Goal: Check status: Check status

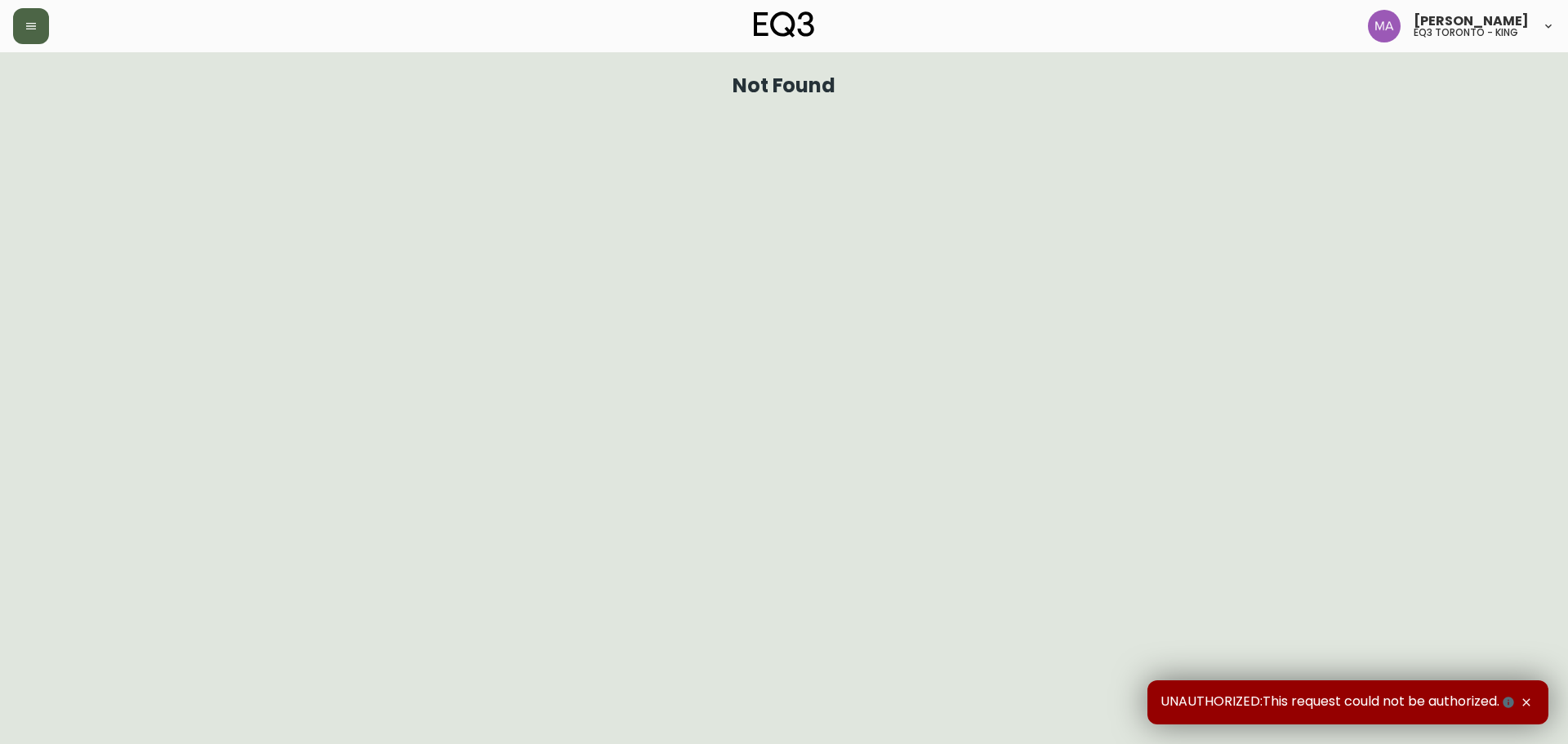
click at [28, 11] on button "button" at bounding box center [31, 26] width 36 height 36
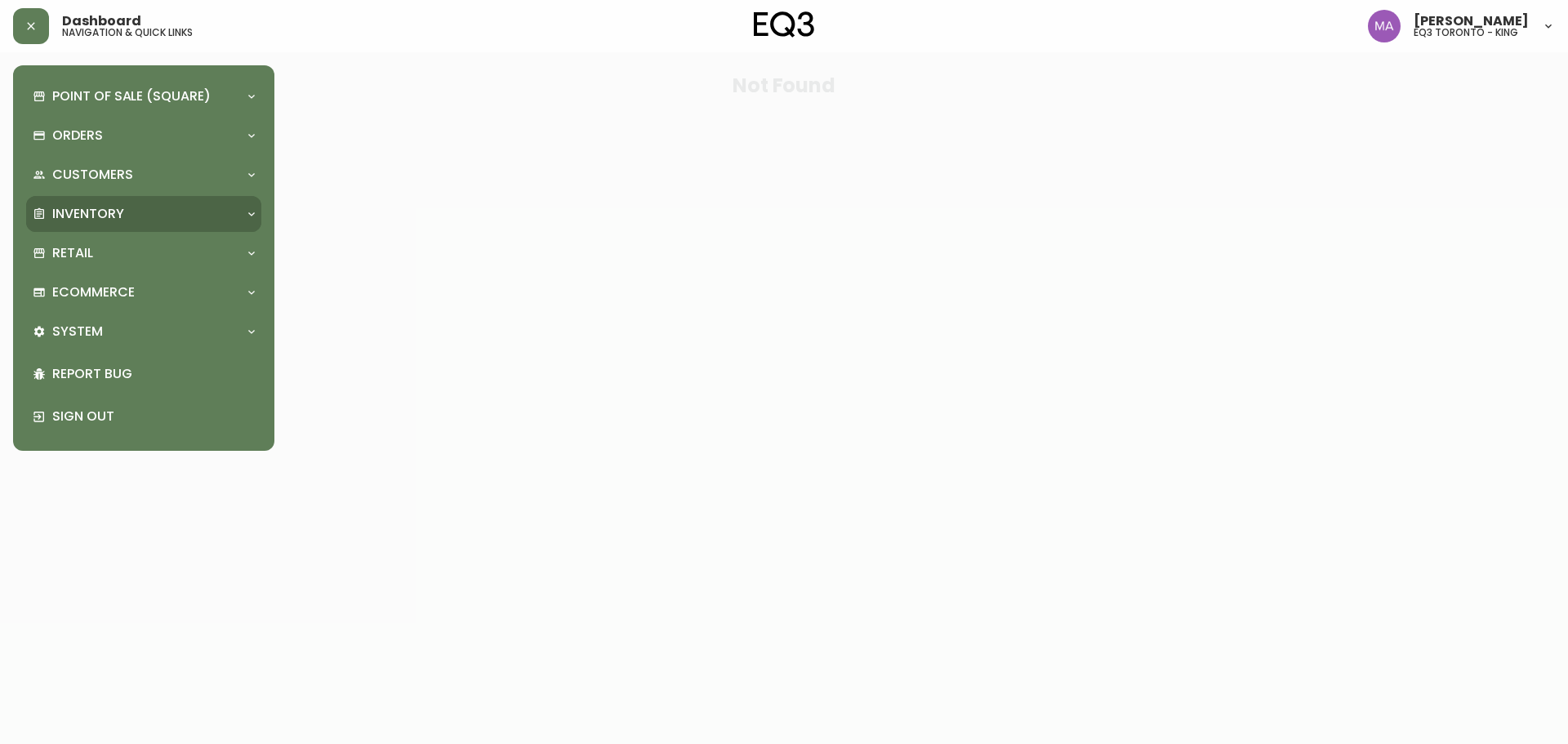
click at [98, 202] on div "Inventory" at bounding box center [144, 214] width 236 height 36
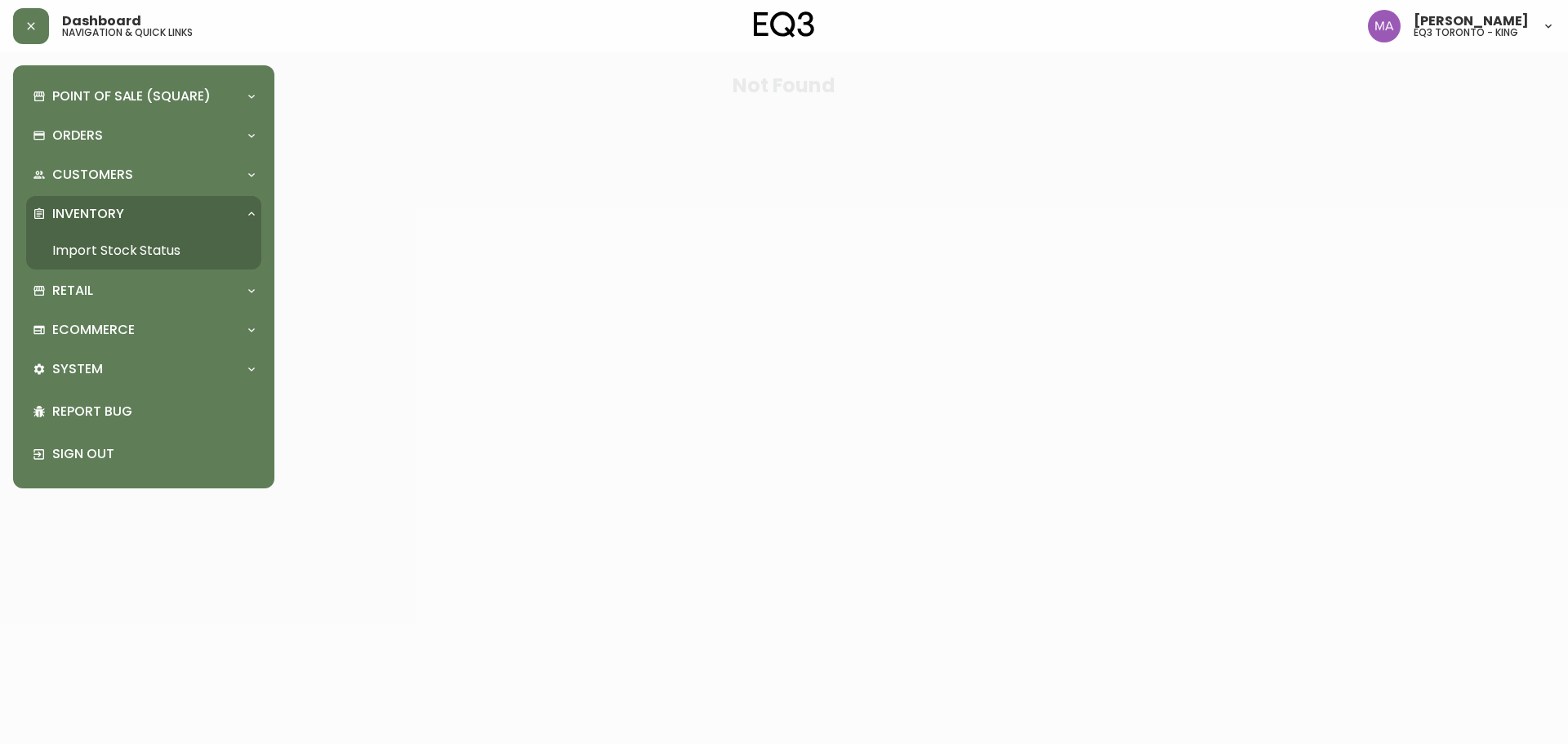
click at [103, 247] on link "Import Stock Status" at bounding box center [144, 251] width 236 height 38
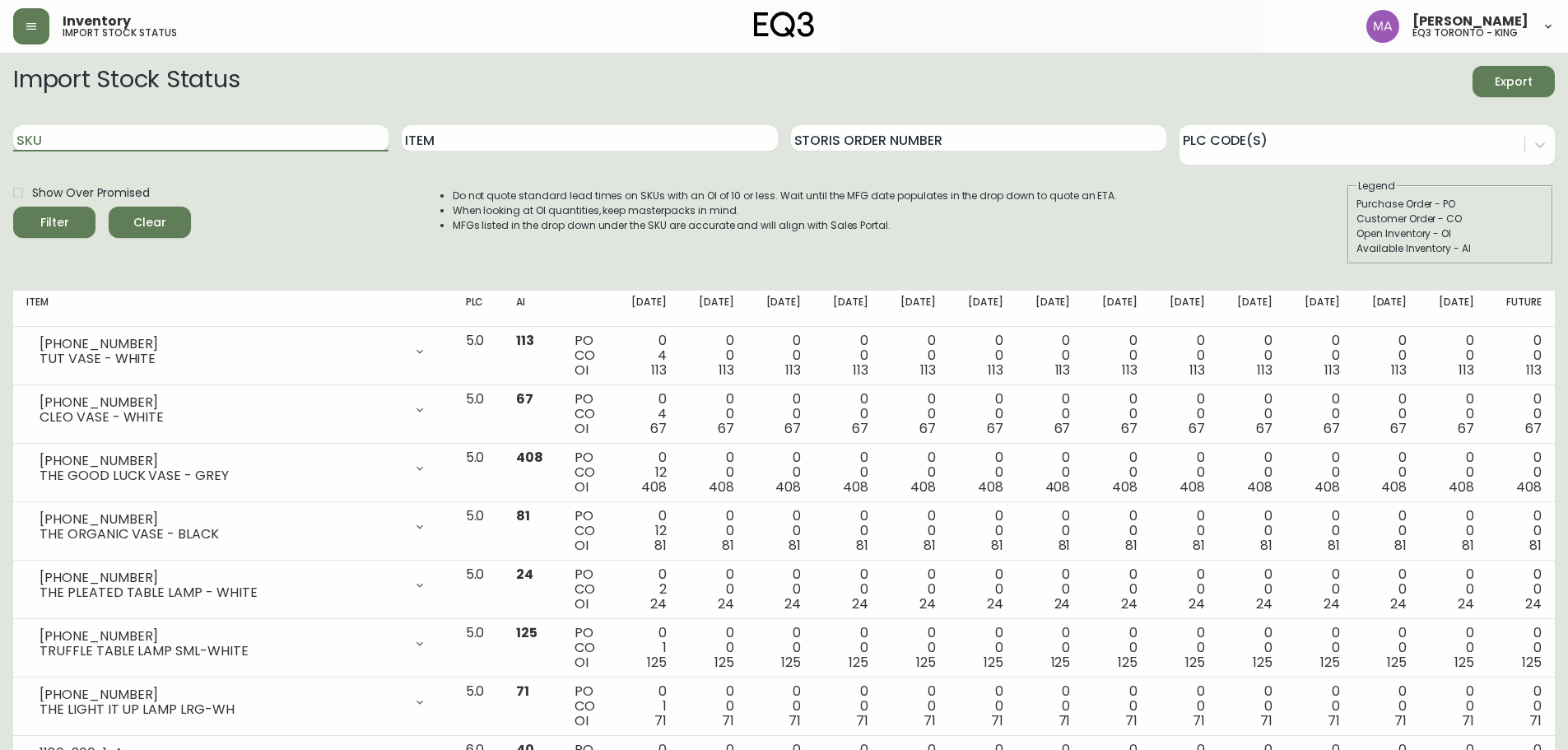
click at [181, 132] on input "SKU" at bounding box center [201, 138] width 376 height 26
paste input "3020-844-13-A"
type input "3020-844-13-A"
click at [14, 207] on button "Filter" at bounding box center [54, 222] width 82 height 31
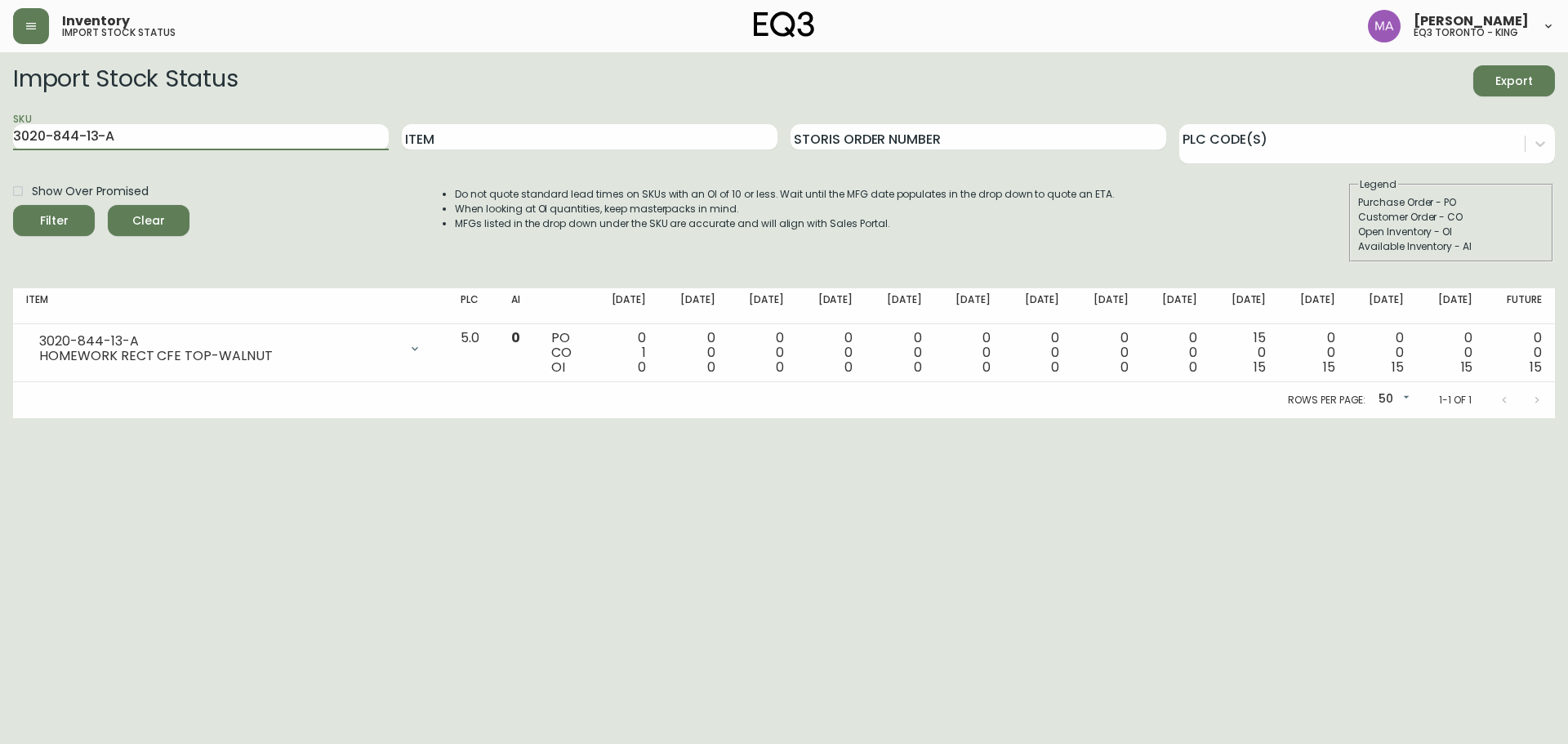
drag, startPoint x: 157, startPoint y: 146, endPoint x: 9, endPoint y: 151, distance: 148.1
click at [0, 157] on main "Import Stock Status Export SKU 3020-844-13-A Item Storis Order Number PLC Code(…" at bounding box center [784, 235] width 1568 height 366
paste input "3020-844-13-B"
type input "3020-844-13-B"
click at [13, 205] on button "Filter" at bounding box center [54, 221] width 82 height 31
